Goal: Transaction & Acquisition: Purchase product/service

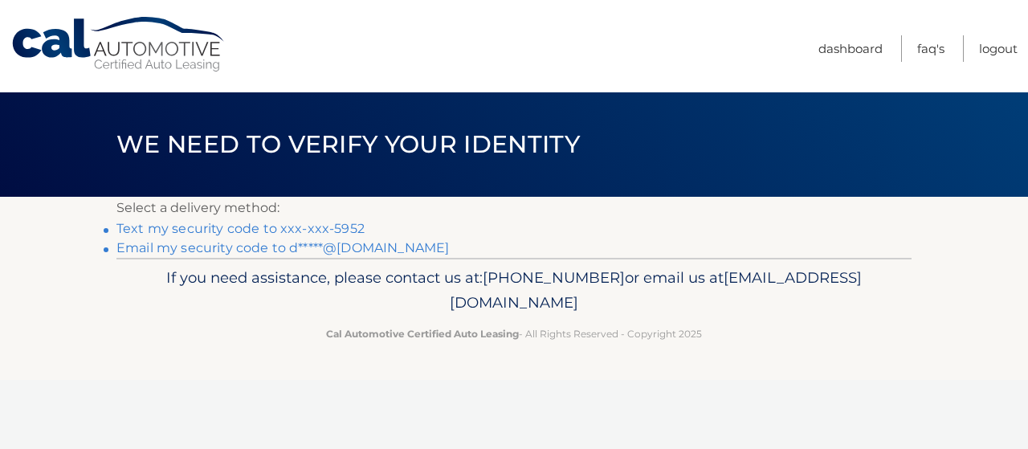
click at [252, 226] on link "Text my security code to xxx-xxx-5952" at bounding box center [240, 228] width 248 height 15
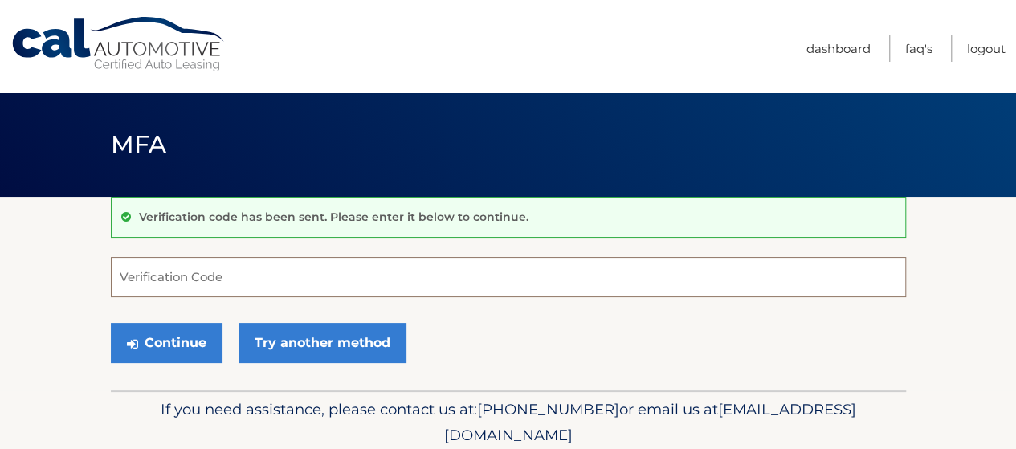
click at [245, 275] on input "Verification Code" at bounding box center [508, 277] width 795 height 40
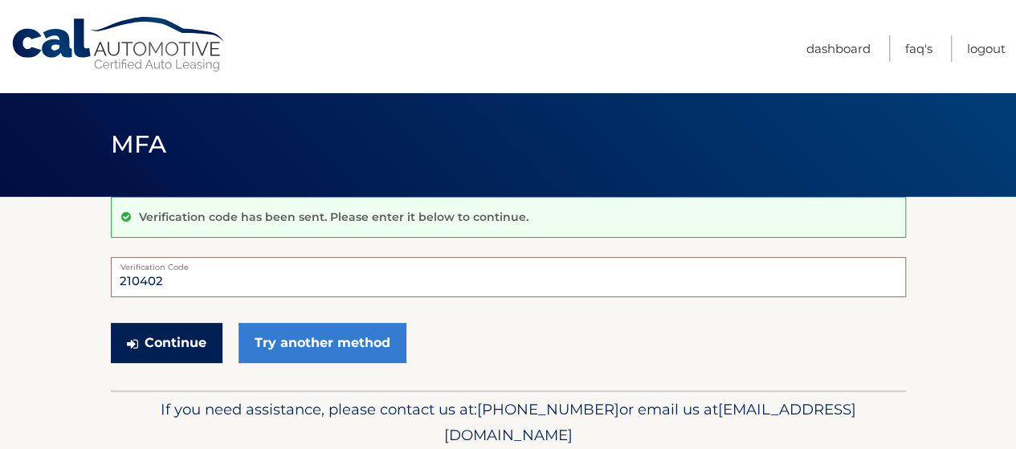
type input "210402"
click at [198, 349] on button "Continue" at bounding box center [167, 343] width 112 height 40
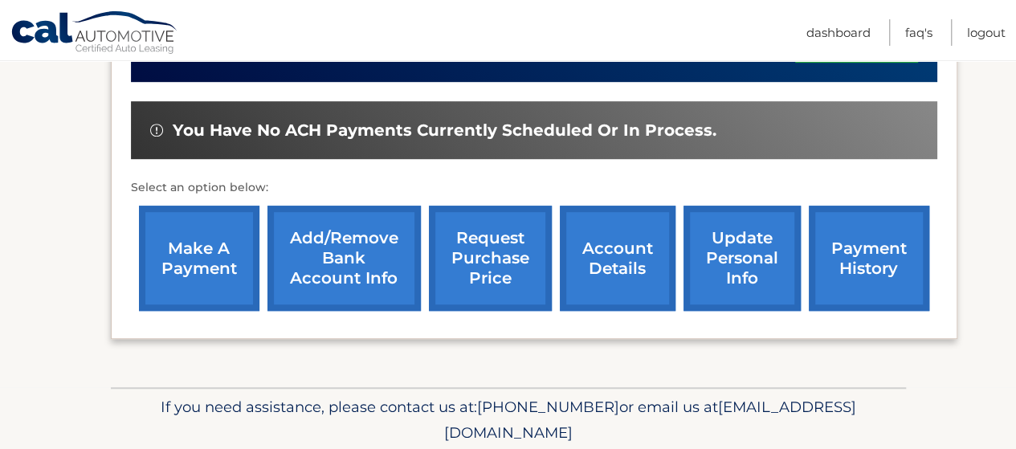
scroll to position [470, 0]
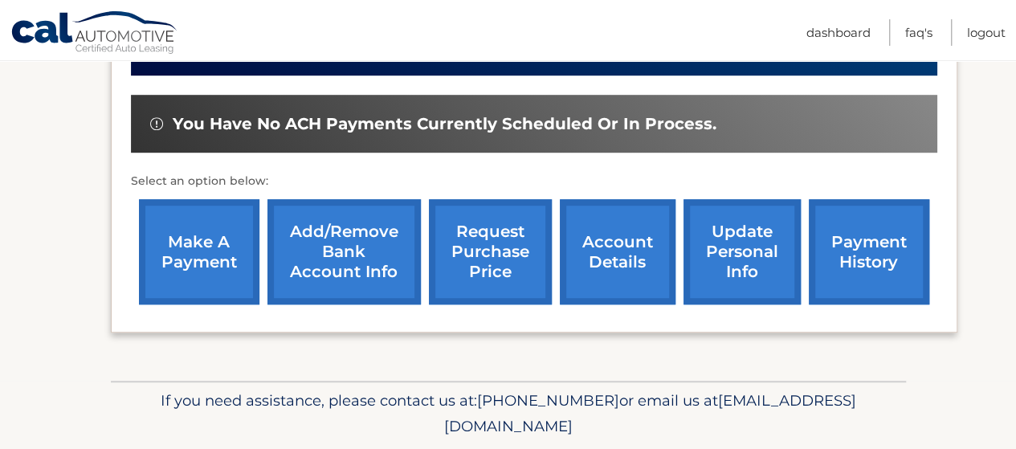
click at [178, 249] on link "make a payment" at bounding box center [199, 251] width 120 height 105
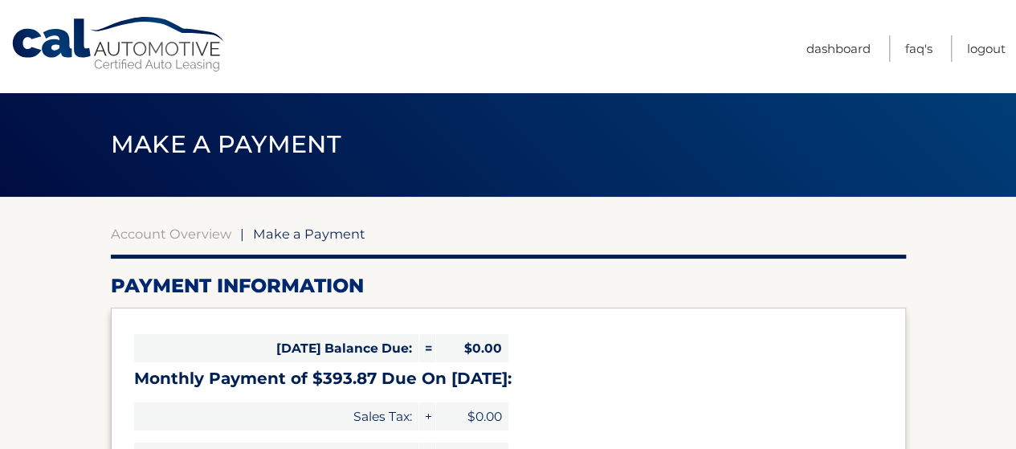
select select "ZmIzYzUxYjUtOWNhZS00NzgzLTk2OGQtZWNkZWExMjI4YzZl"
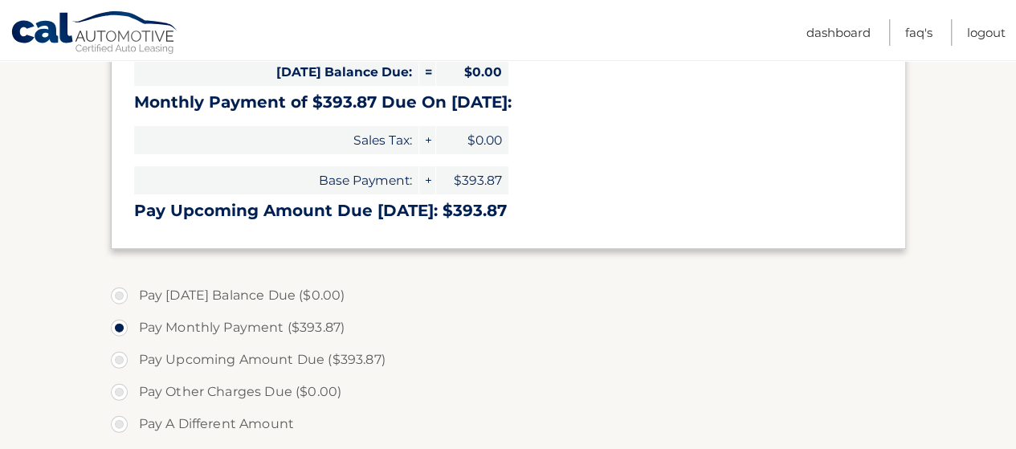
scroll to position [342, 0]
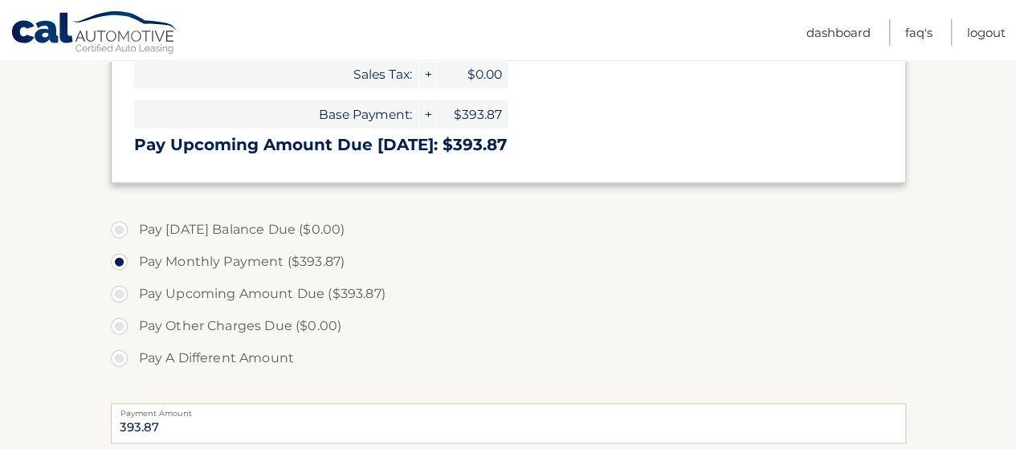
click at [122, 293] on label "Pay Upcoming Amount Due ($393.87)" at bounding box center [508, 294] width 795 height 32
click at [122, 293] on input "Pay Upcoming Amount Due ($393.87)" at bounding box center [125, 291] width 16 height 26
radio input "true"
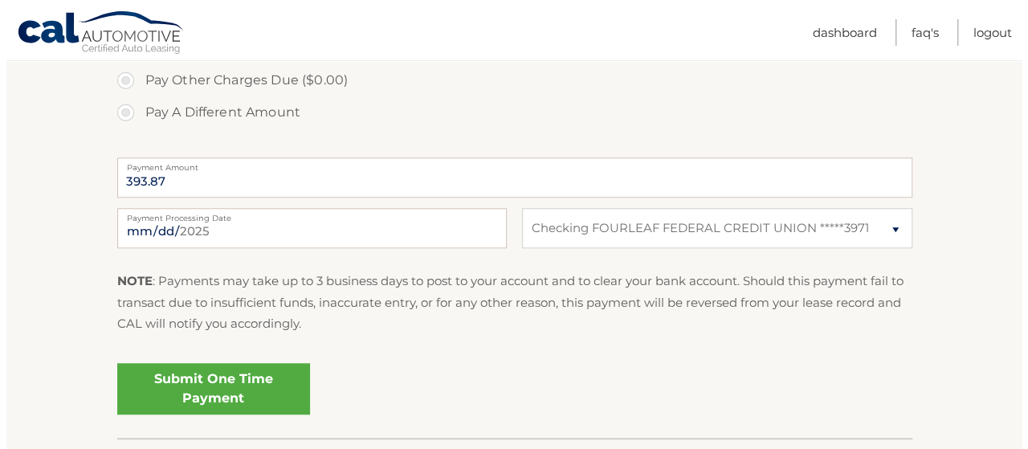
scroll to position [589, 0]
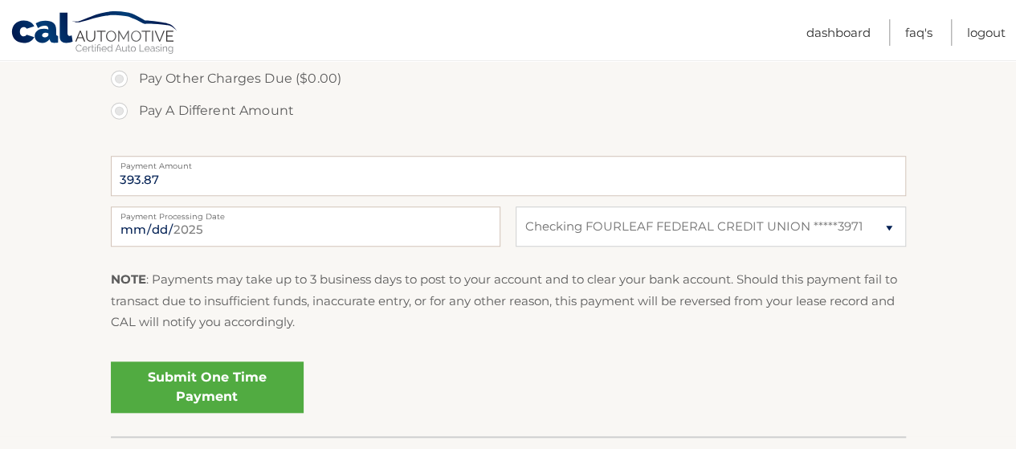
click at [210, 393] on link "Submit One Time Payment" at bounding box center [207, 386] width 193 height 51
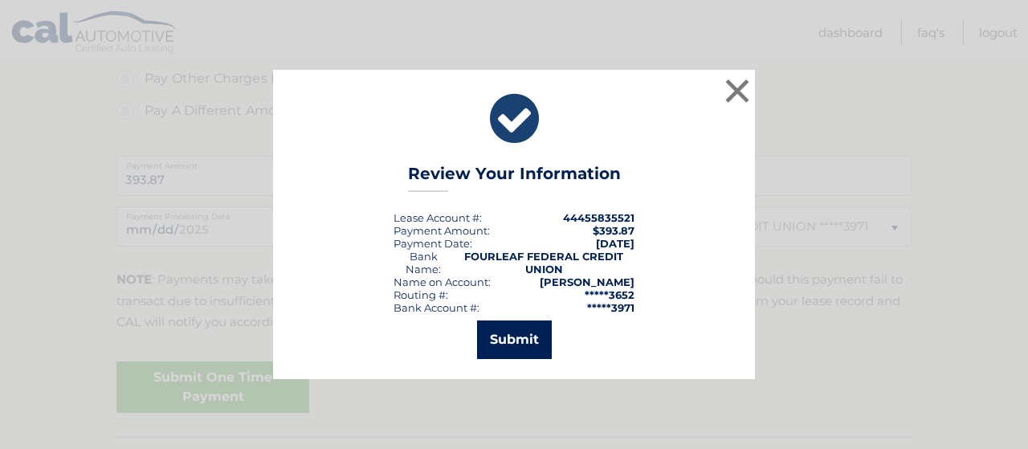
click at [538, 344] on button "Submit" at bounding box center [514, 339] width 75 height 39
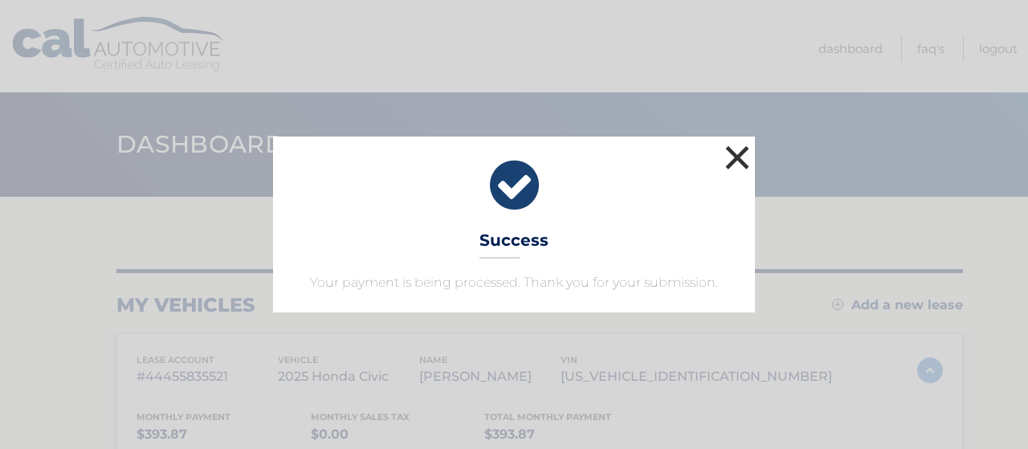
click at [733, 157] on button "×" at bounding box center [737, 157] width 32 height 32
